Goal: Task Accomplishment & Management: Manage account settings

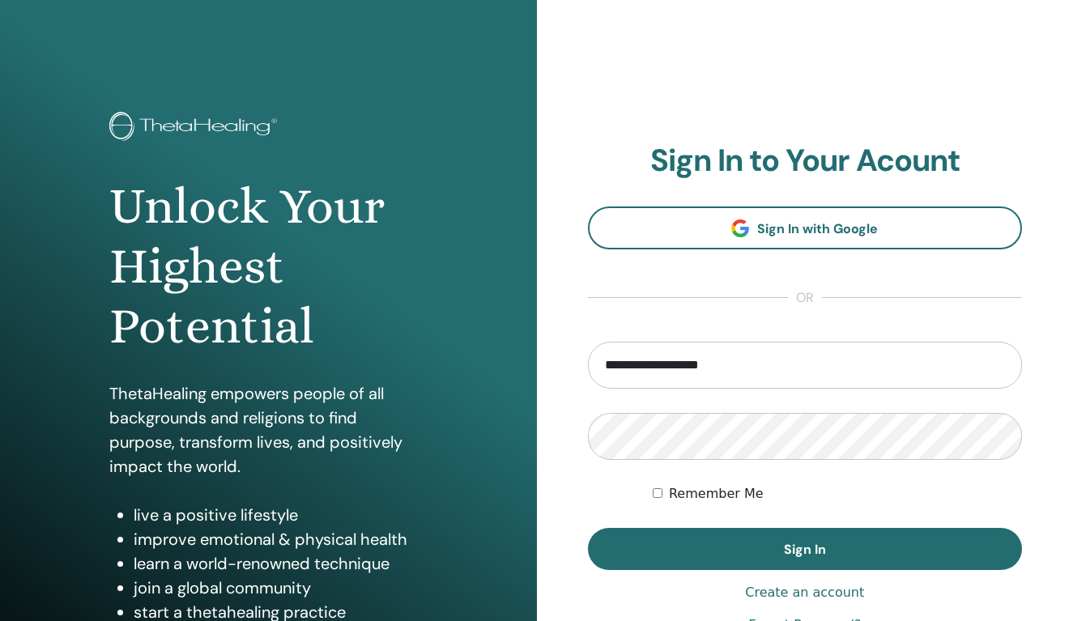
type input "**********"
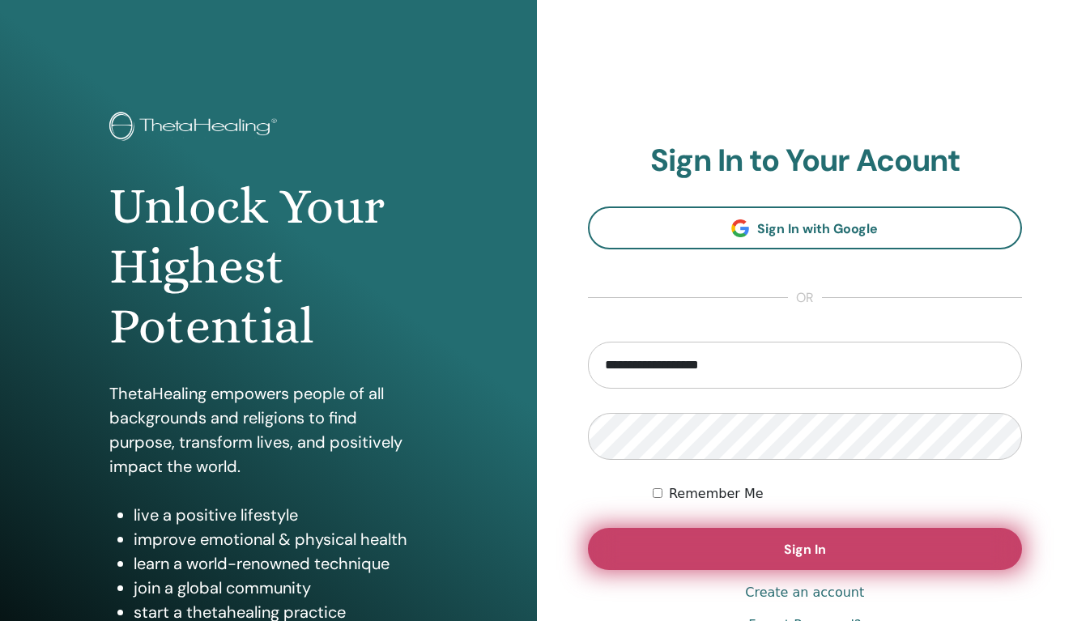
click at [802, 547] on span "Sign In" at bounding box center [805, 549] width 42 height 17
